Goal: Information Seeking & Learning: Compare options

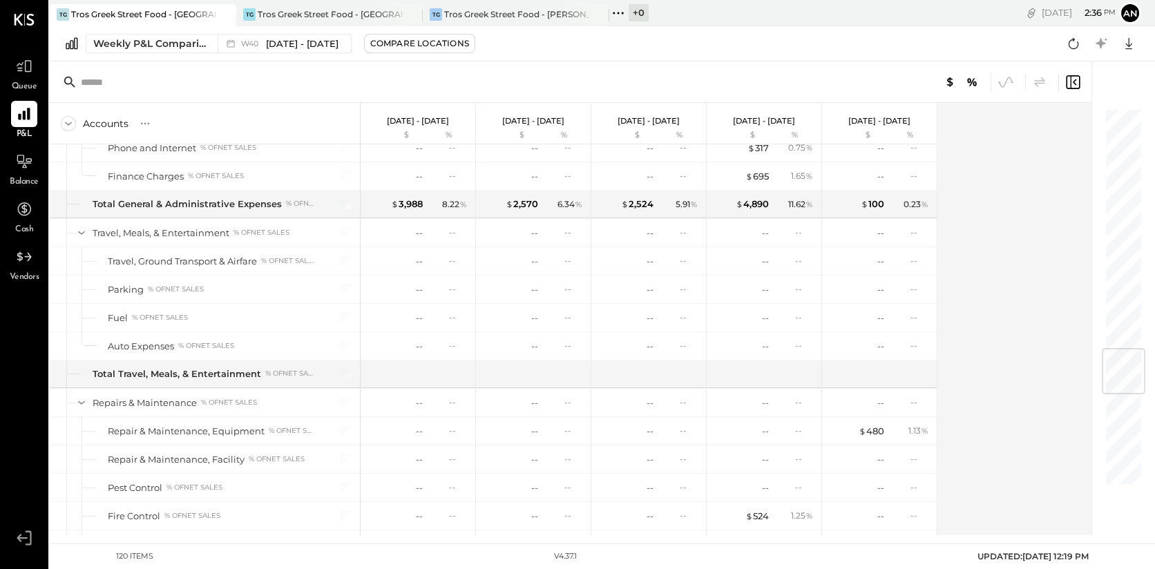
scroll to position [1727, 0]
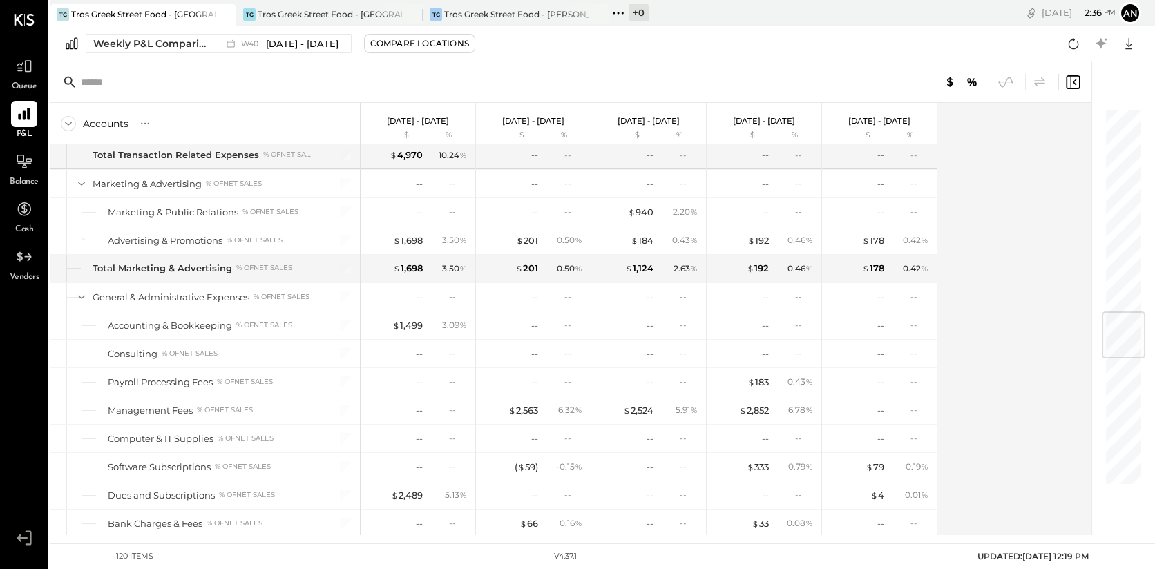
click at [155, 13] on div "Tros Greek Street Food - [GEOGRAPHIC_DATA]" at bounding box center [143, 14] width 144 height 12
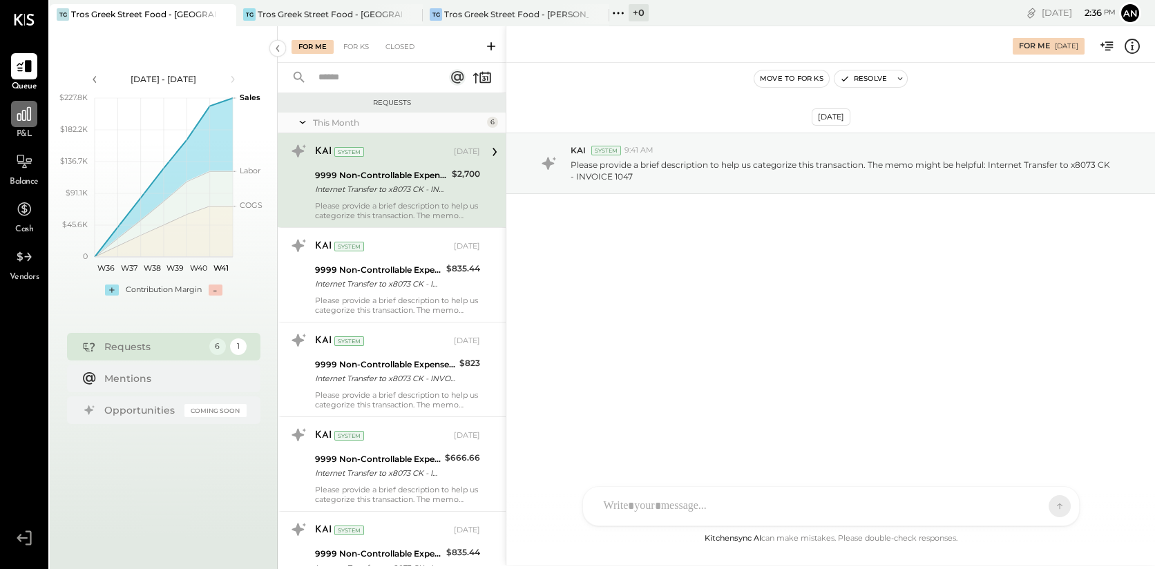
click at [33, 118] on div at bounding box center [24, 114] width 26 height 26
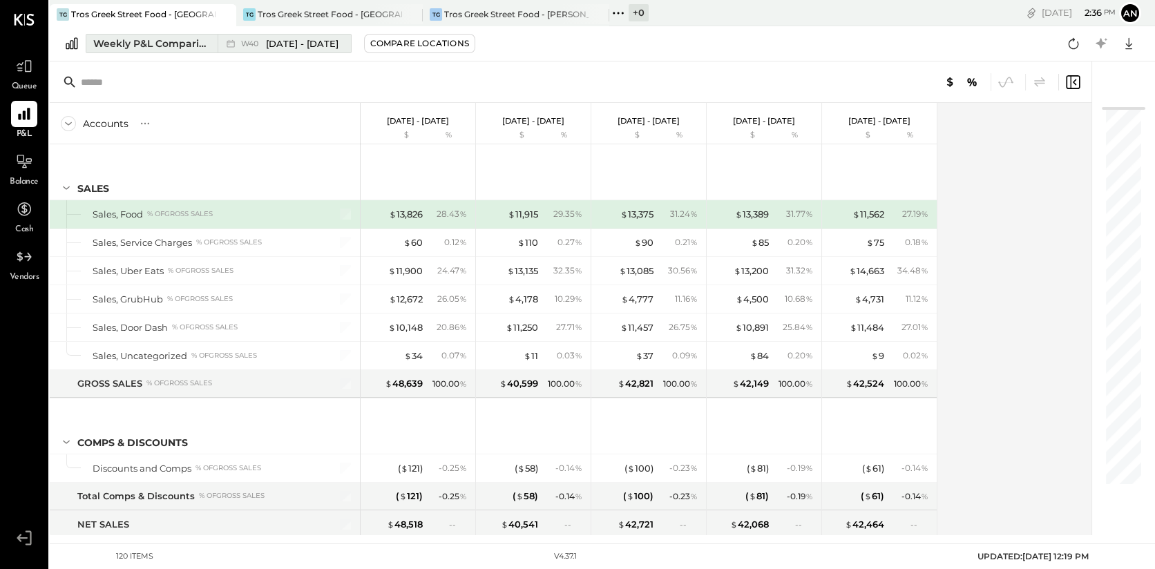
click at [309, 39] on span "[DATE] - [DATE]" at bounding box center [302, 43] width 73 height 13
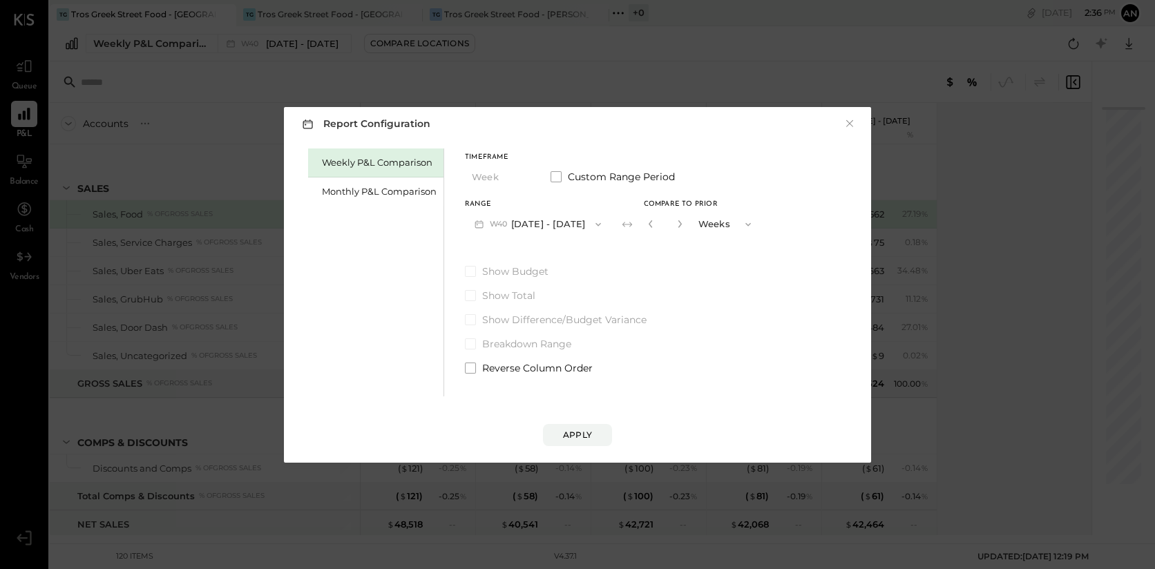
click at [501, 214] on button "W40 [DATE] - [DATE]" at bounding box center [538, 224] width 146 height 26
click at [414, 243] on div "Weekly P&L Comparison Monthly P&L Comparison" at bounding box center [376, 272] width 136 height 248
click at [403, 193] on div "Monthly P&L Comparison" at bounding box center [379, 191] width 115 height 13
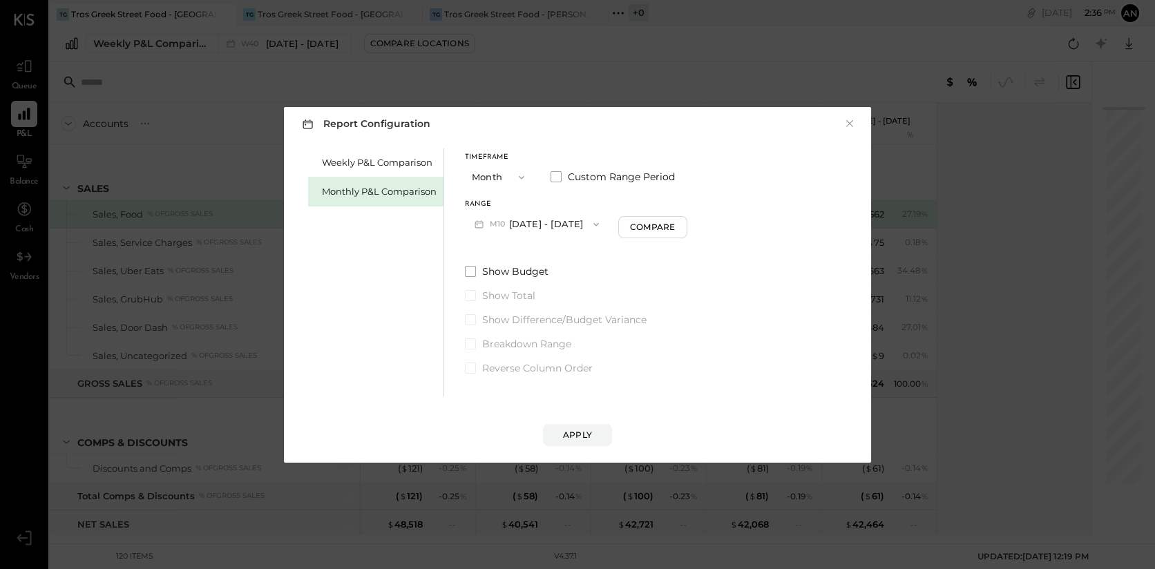
click at [519, 224] on button "M10 [DATE] - [DATE]" at bounding box center [537, 224] width 144 height 26
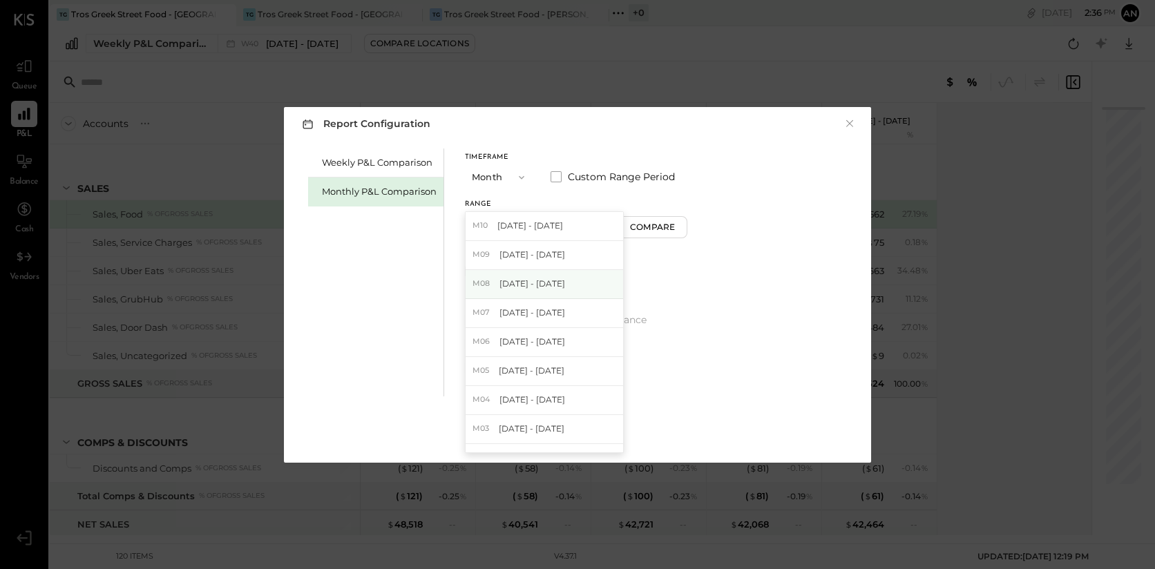
click at [521, 285] on span "[DATE] - [DATE]" at bounding box center [532, 284] width 66 height 12
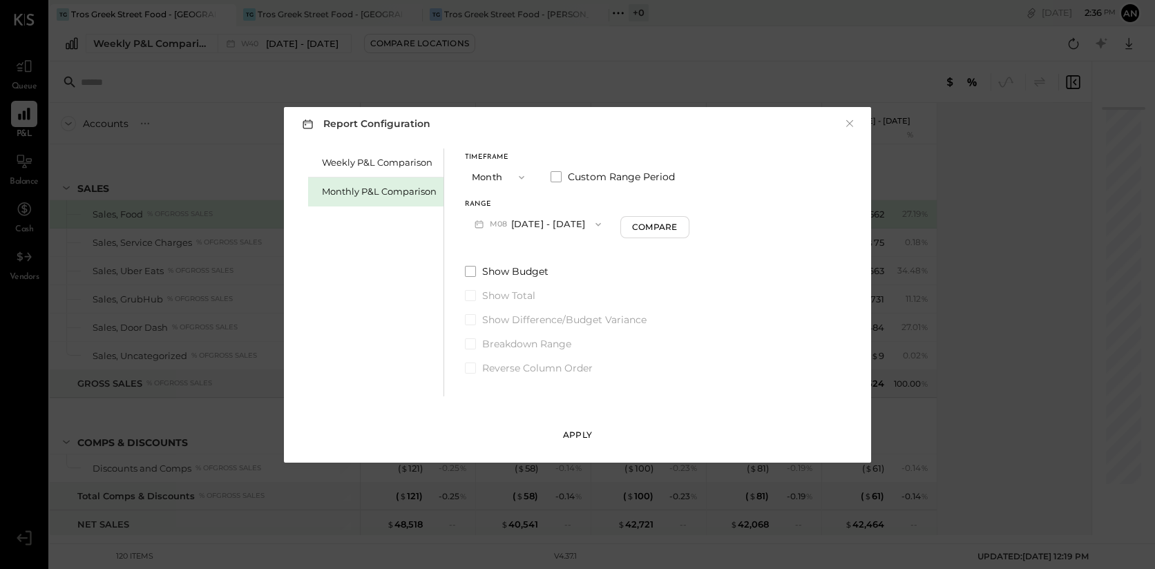
click at [581, 428] on button "Apply" at bounding box center [577, 435] width 69 height 22
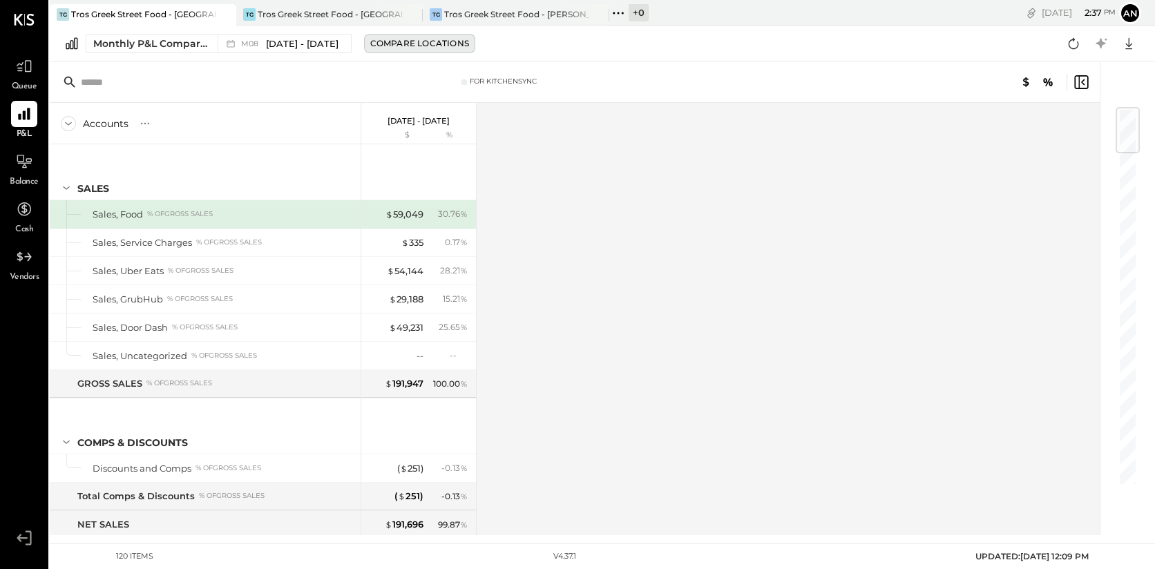
click at [405, 34] on button "Compare Locations" at bounding box center [419, 43] width 111 height 19
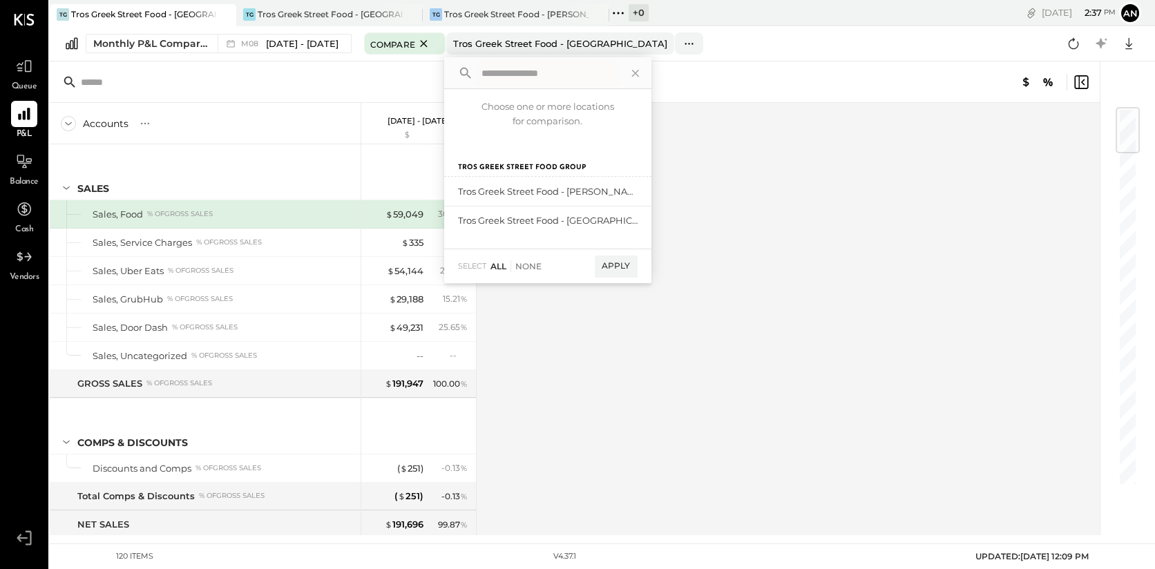
click at [495, 267] on div "All" at bounding box center [498, 266] width 16 height 12
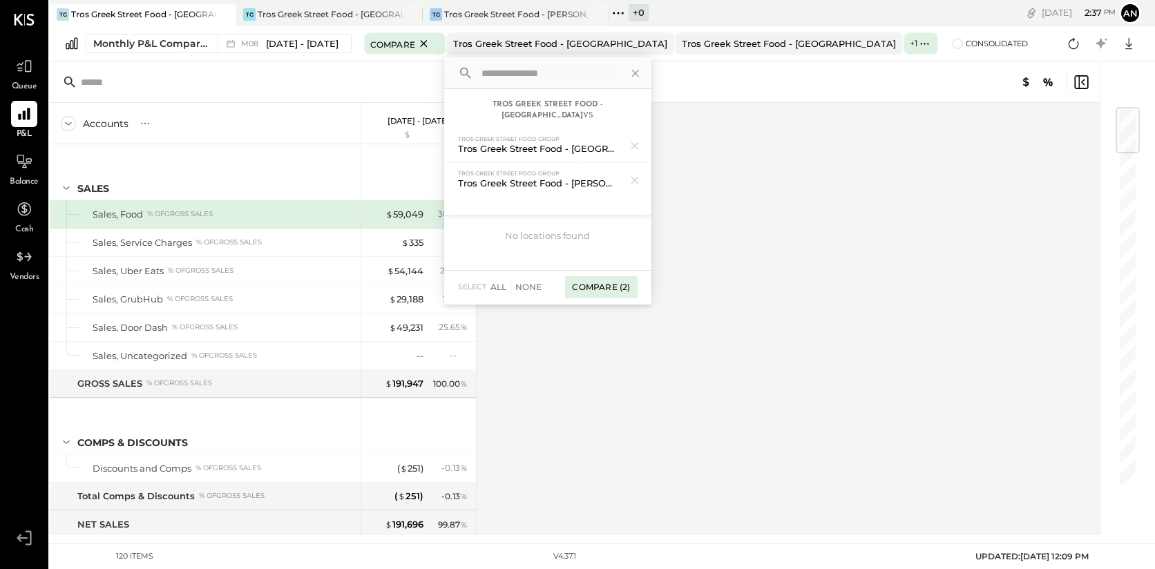
click at [582, 276] on div "Compare (2)" at bounding box center [601, 287] width 72 height 22
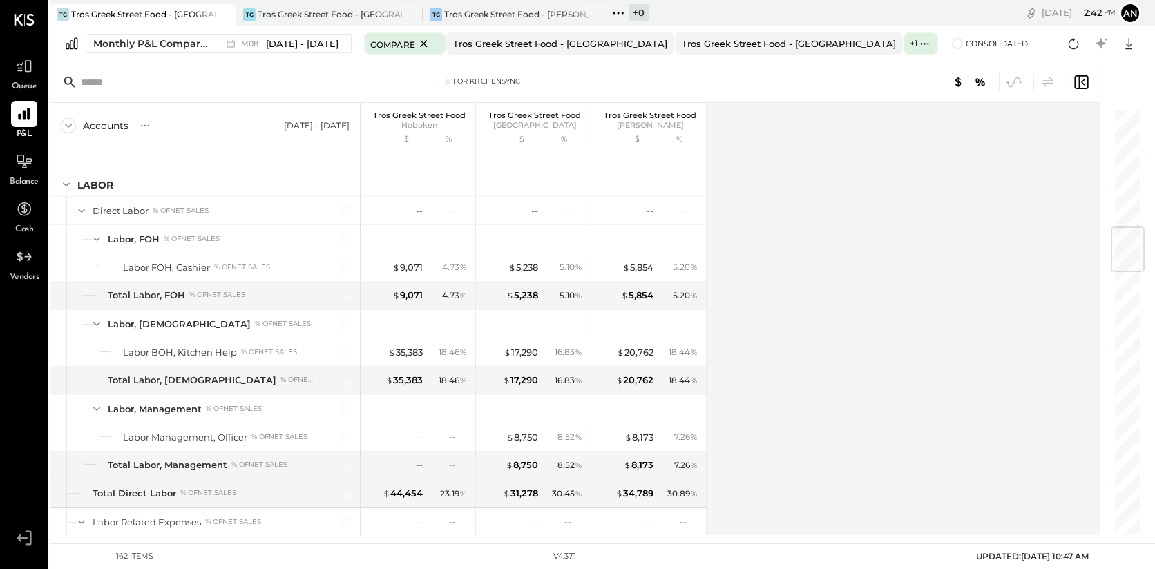
scroll to position [997, 0]
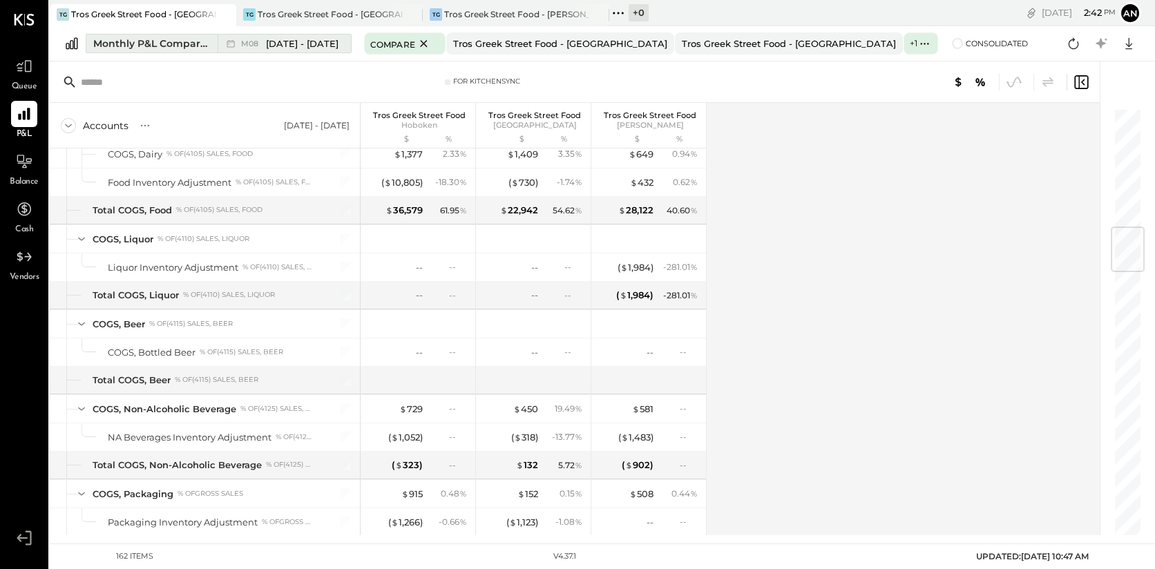
click at [156, 44] on div "Monthly P&L Comparison" at bounding box center [151, 44] width 116 height 14
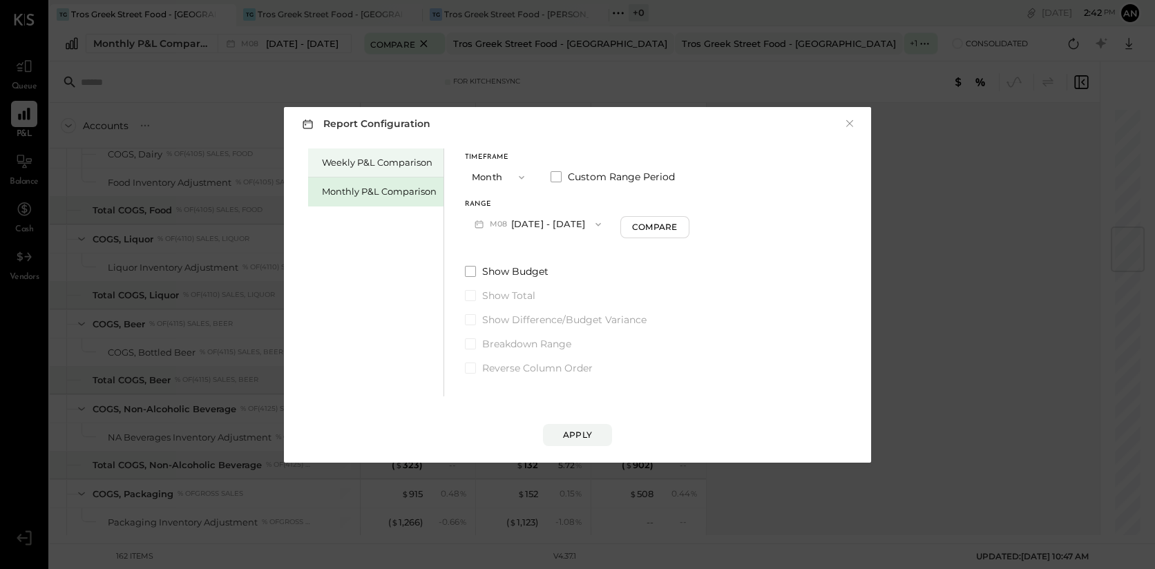
click at [397, 162] on div "Weekly P&L Comparison" at bounding box center [379, 162] width 115 height 13
click at [399, 162] on div "Weekly P&L Comparison" at bounding box center [379, 162] width 115 height 13
click at [591, 225] on icon "button" at bounding box center [596, 224] width 11 height 11
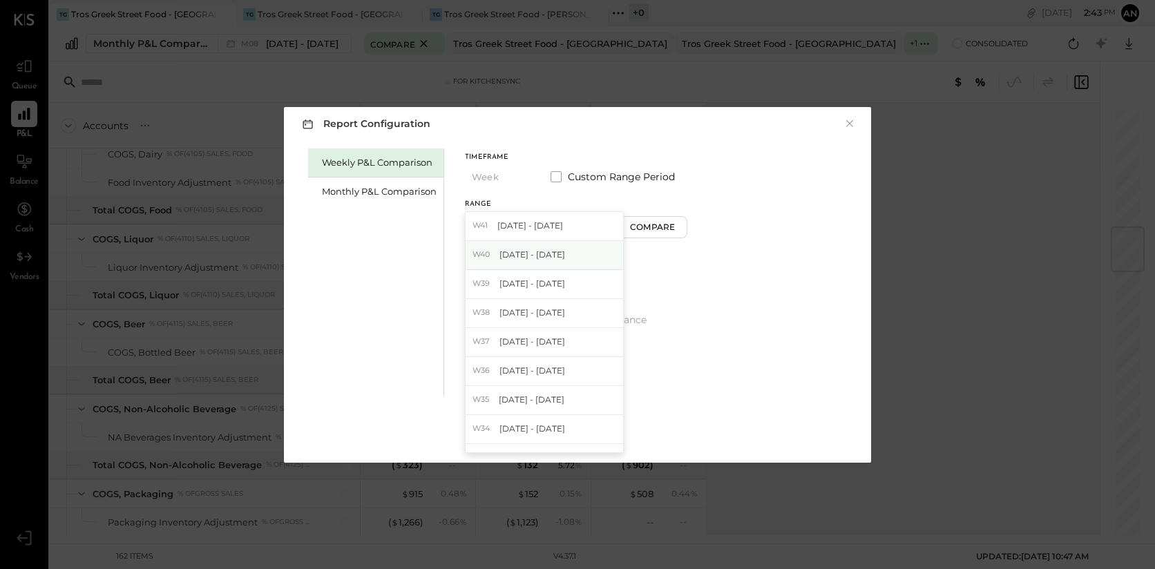
click at [565, 253] on span "[DATE] - [DATE]" at bounding box center [532, 255] width 66 height 12
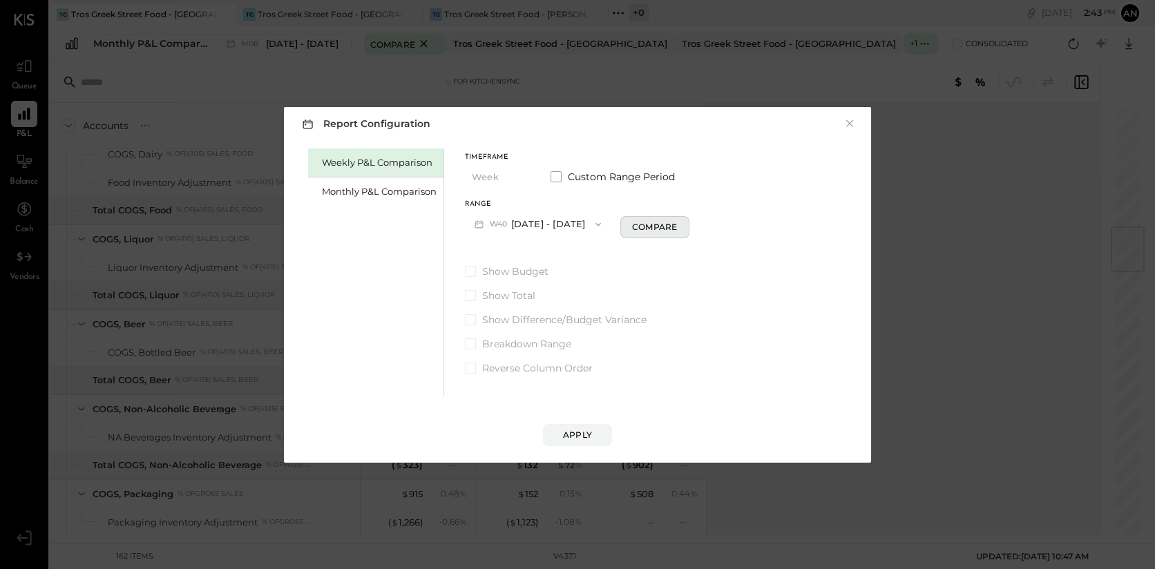
click at [662, 227] on div "Compare" at bounding box center [654, 227] width 45 height 12
click at [571, 437] on div "Apply" at bounding box center [577, 435] width 29 height 12
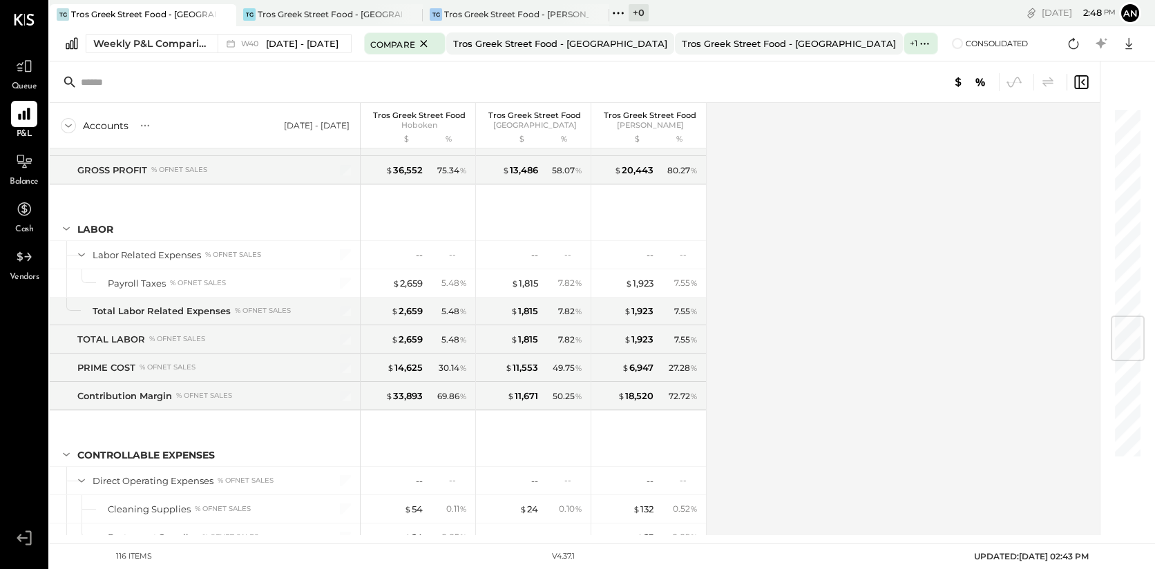
scroll to position [1765, 0]
